Goal: Find specific page/section: Find specific page/section

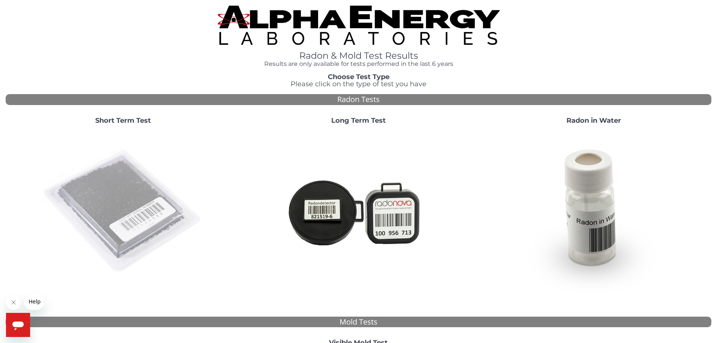
click at [146, 135] on img at bounding box center [123, 212] width 162 height 162
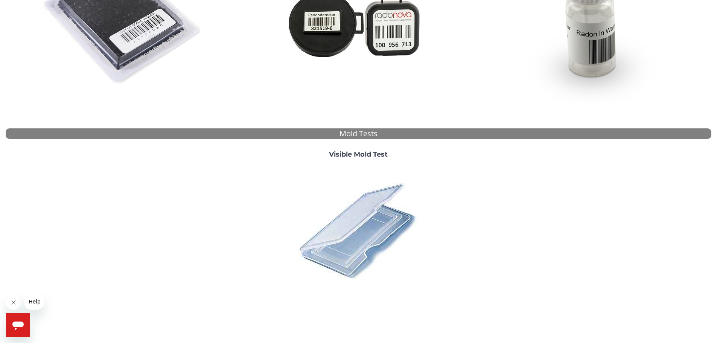
scroll to position [207, 0]
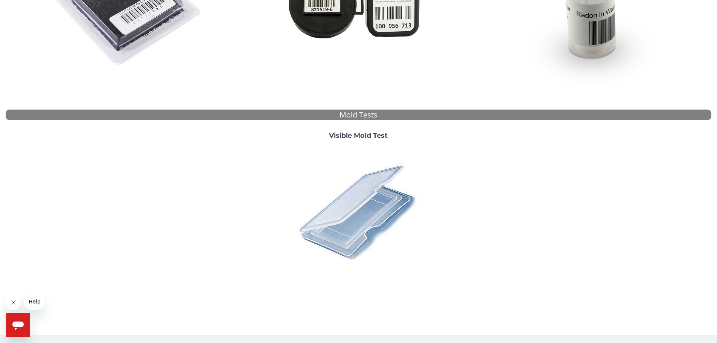
click at [21, 319] on icon "Open messaging window" at bounding box center [18, 325] width 14 height 14
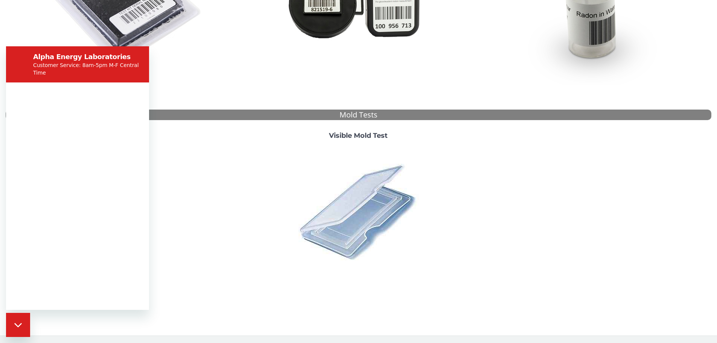
scroll to position [0, 0]
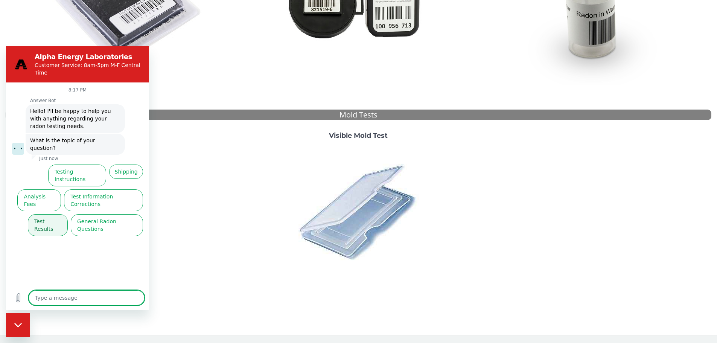
click at [54, 214] on button "Test Results" at bounding box center [48, 225] width 40 height 22
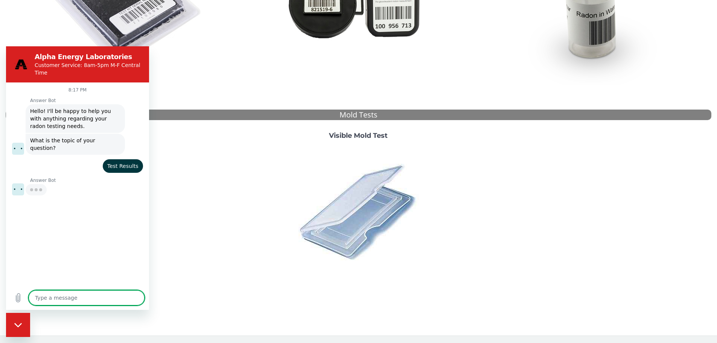
type textarea "x"
